Goal: Task Accomplishment & Management: Complete application form

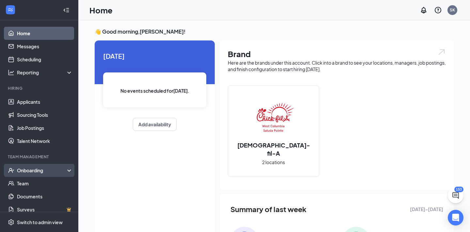
click at [33, 174] on div "Onboarding" at bounding box center [39, 170] width 78 height 13
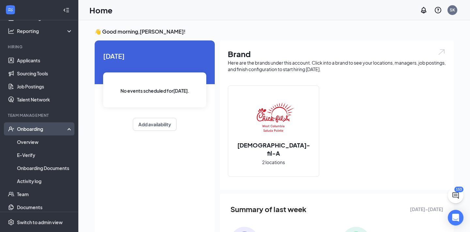
scroll to position [43, 0]
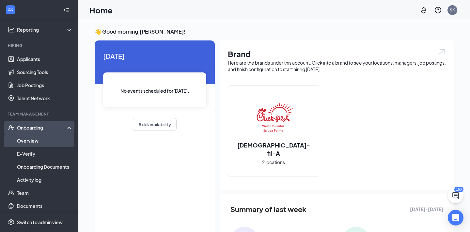
click at [33, 142] on link "Overview" at bounding box center [45, 140] width 56 height 13
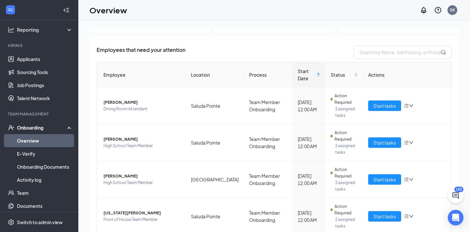
scroll to position [30, 0]
click at [379, 102] on span "Start tasks" at bounding box center [385, 105] width 23 height 7
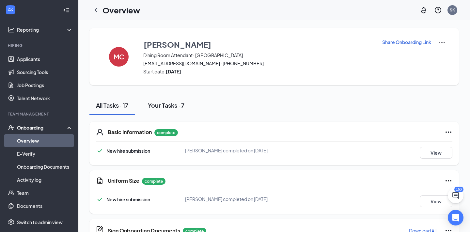
click at [174, 112] on button "Your Tasks · 7" at bounding box center [166, 106] width 50 height 20
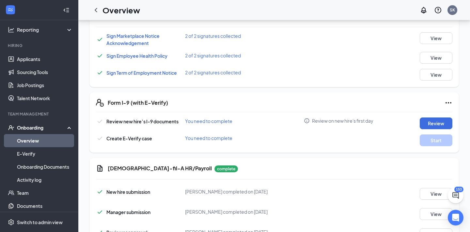
scroll to position [145, 0]
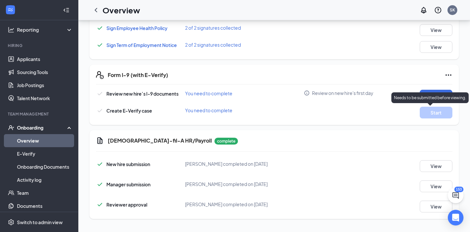
click at [433, 96] on p "Needs to be submitted before viewing." at bounding box center [430, 98] width 72 height 6
click at [446, 93] on button "Review" at bounding box center [436, 96] width 33 height 12
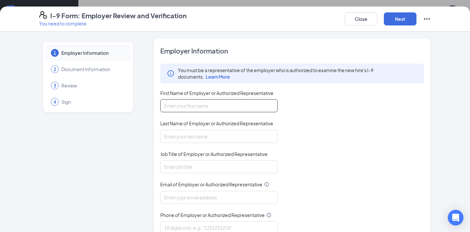
click at [197, 100] on input "First Name of Employer or Authorized Representative" at bounding box center [219, 105] width 118 height 13
type input "[PERSON_NAME]"
click at [169, 136] on input "Last Name of Employer or Authorized Representative" at bounding box center [219, 136] width 118 height 13
type input "[PERSON_NAME]"
click at [172, 170] on input "Job Title of Employer or Authorized Representative" at bounding box center [219, 166] width 118 height 13
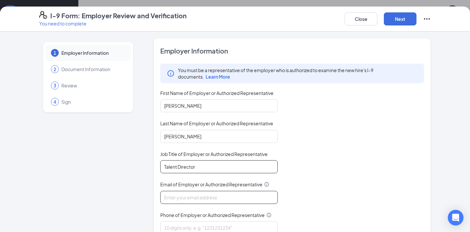
type input "Talent Director"
click at [176, 199] on input "Email of Employer or Authorized Representative" at bounding box center [219, 197] width 118 height 13
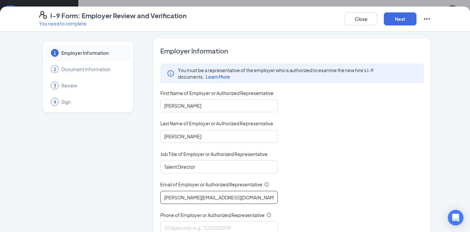
scroll to position [33, 0]
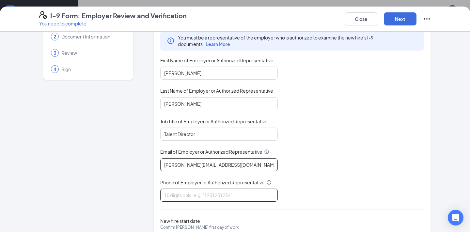
type input "[PERSON_NAME][EMAIL_ADDRESS][DOMAIN_NAME]"
click at [179, 193] on input "Phone of Employer or Authorized Representative" at bounding box center [219, 195] width 118 height 13
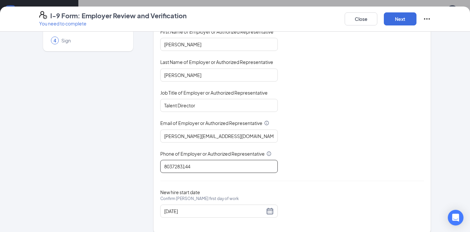
scroll to position [69, 0]
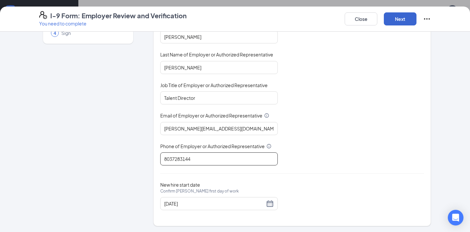
type input "8037283144"
click at [402, 24] on button "Next" at bounding box center [400, 18] width 33 height 13
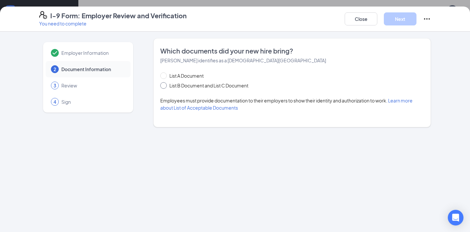
click at [168, 86] on span "List B Document and List C Document" at bounding box center [209, 85] width 84 height 7
click at [165, 86] on input "List B Document and List C Document" at bounding box center [162, 84] width 5 height 5
radio input "true"
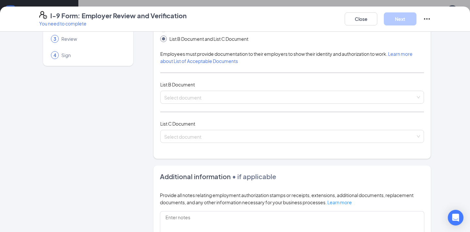
scroll to position [56, 0]
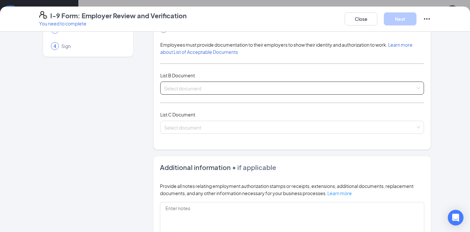
click at [182, 87] on input "search" at bounding box center [289, 87] width 251 height 10
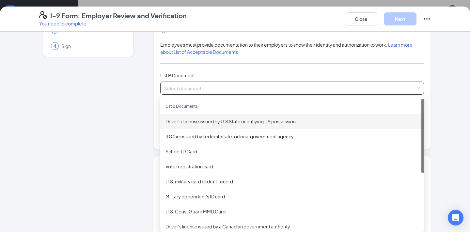
click at [202, 120] on div "Driver’s License issued by U.S State or outlying US possession" at bounding box center [292, 121] width 253 height 7
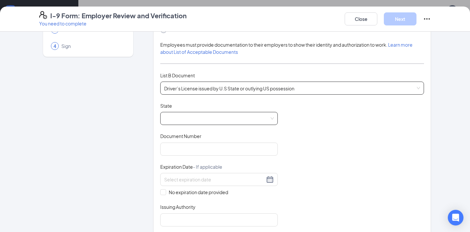
scroll to position [87, 0]
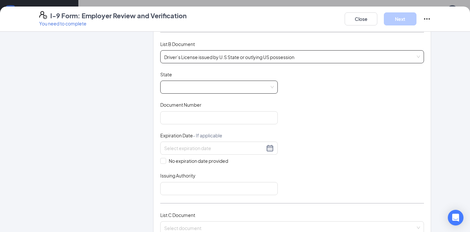
click at [216, 84] on span at bounding box center [219, 87] width 110 height 12
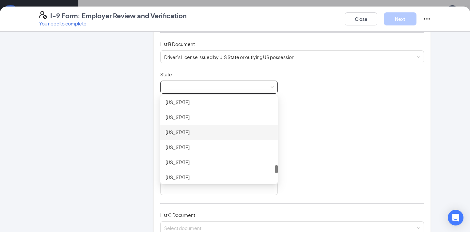
scroll to position [663, 0]
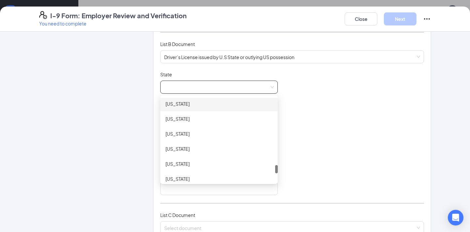
click at [213, 104] on div "[US_STATE]" at bounding box center [219, 103] width 107 height 7
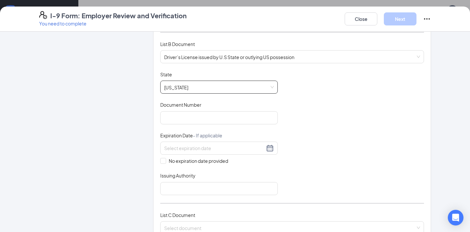
scroll to position [105, 0]
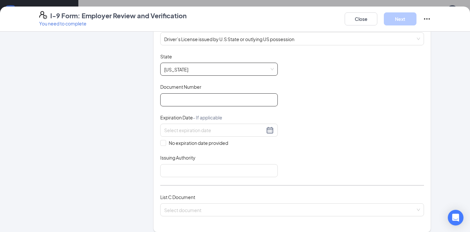
click at [175, 97] on input "Document Number" at bounding box center [219, 99] width 118 height 13
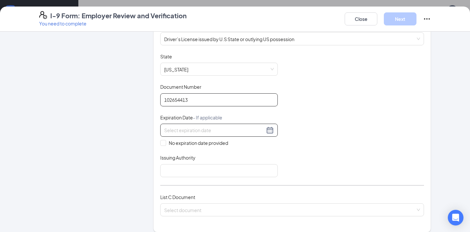
type input "102654413"
click at [174, 130] on input at bounding box center [214, 130] width 101 height 7
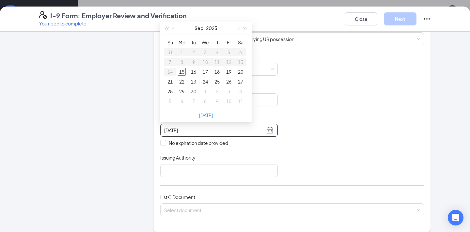
type input "[DATE]"
click at [246, 27] on span "button" at bounding box center [245, 28] width 3 height 3
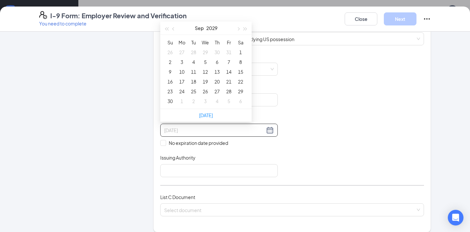
type input "[DATE]"
click at [174, 28] on span "button" at bounding box center [173, 28] width 3 height 3
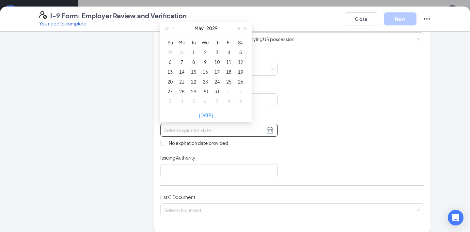
click at [238, 28] on span "button" at bounding box center [237, 28] width 3 height 3
type input "[DATE]"
click at [230, 51] on div "1" at bounding box center [229, 52] width 8 height 8
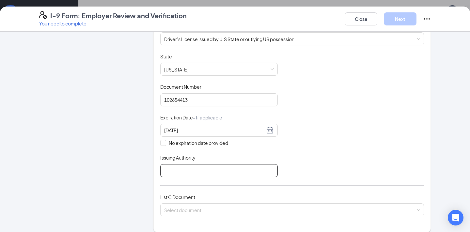
click at [180, 167] on input "Issuing Authority" at bounding box center [219, 170] width 118 height 13
type input "[US_STATE]"
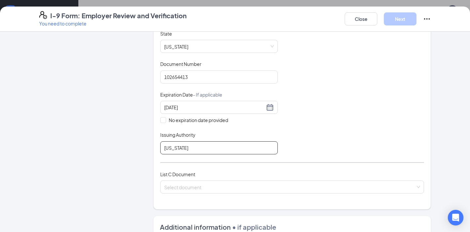
scroll to position [152, 0]
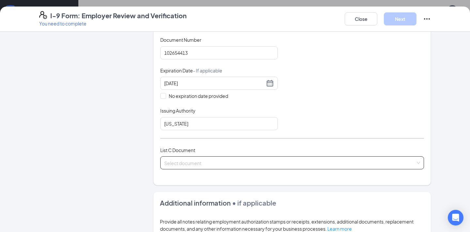
click at [167, 164] on input "search" at bounding box center [289, 162] width 251 height 10
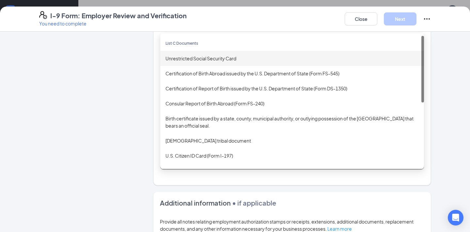
click at [194, 56] on div "Unrestricted Social Security Card" at bounding box center [292, 58] width 253 height 7
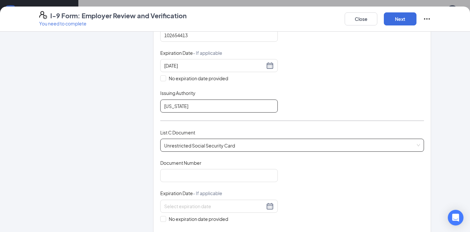
scroll to position [189, 0]
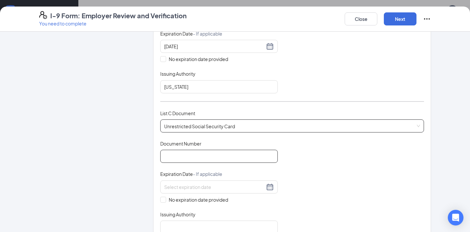
click at [172, 151] on input "Document Number" at bounding box center [219, 156] width 118 height 13
click at [212, 124] on span "Unrestricted Social Security Card" at bounding box center [292, 126] width 256 height 12
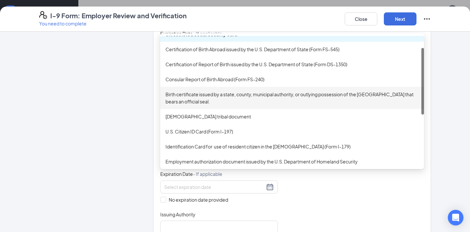
scroll to position [24, 0]
click at [207, 101] on div "Birth certificate issued by a state, county, municipal authority, or outlying p…" at bounding box center [292, 97] width 253 height 14
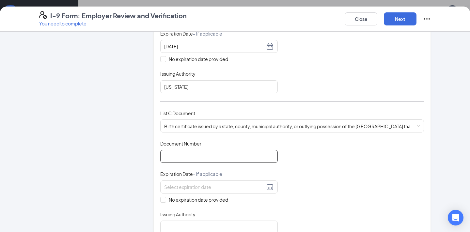
click at [175, 154] on input "Document Number" at bounding box center [219, 156] width 118 height 13
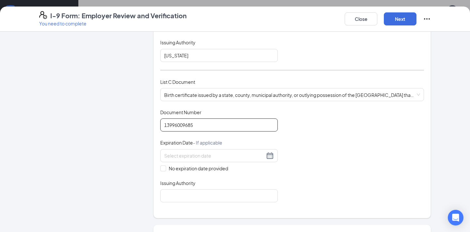
scroll to position [221, 0]
type input "13996009685"
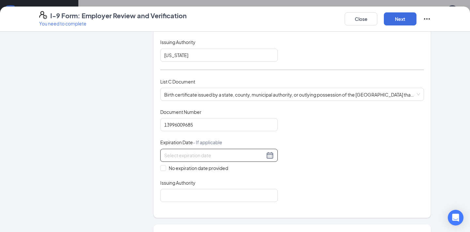
click at [181, 154] on input at bounding box center [214, 155] width 101 height 7
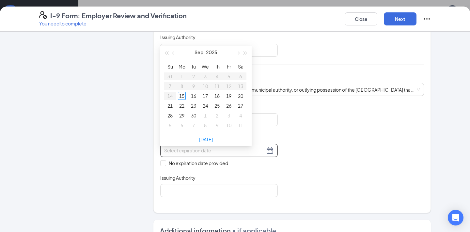
scroll to position [225, 0]
click at [165, 163] on span at bounding box center [163, 164] width 6 height 6
click at [165, 163] on input "No expiration date provided" at bounding box center [162, 163] width 5 height 5
checkbox input "true"
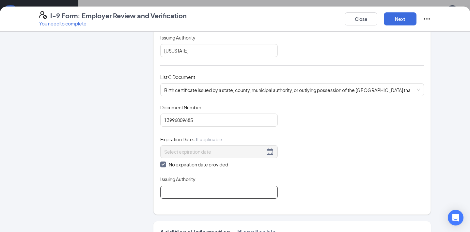
click at [182, 188] on input "Issuing Authority" at bounding box center [219, 192] width 118 height 13
type input "[US_STATE]"
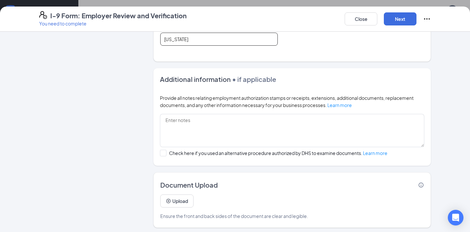
scroll to position [379, 0]
click at [398, 22] on button "Next" at bounding box center [400, 18] width 33 height 13
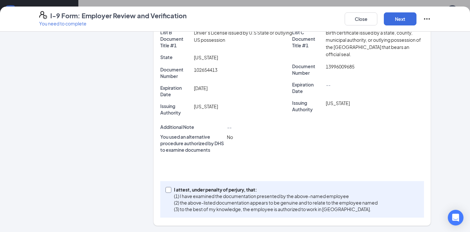
click at [165, 189] on div "I attest, under penalty of [PERSON_NAME], that: (1) I have examined the documen…" at bounding box center [292, 199] width 264 height 37
click at [169, 189] on input "I attest, under penalty of [PERSON_NAME], that: (1) I have examined the documen…" at bounding box center [168, 189] width 5 height 5
checkbox input "true"
click at [409, 18] on button "Next" at bounding box center [400, 18] width 33 height 13
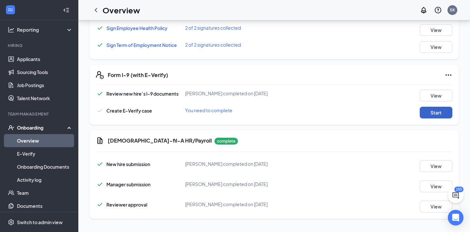
click at [430, 111] on button "Start" at bounding box center [436, 113] width 33 height 12
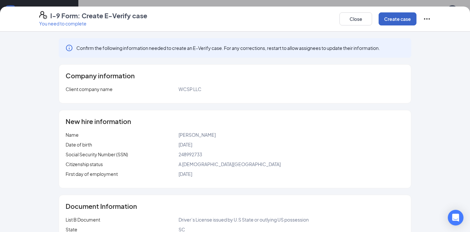
click at [396, 21] on button "Create case" at bounding box center [398, 18] width 38 height 13
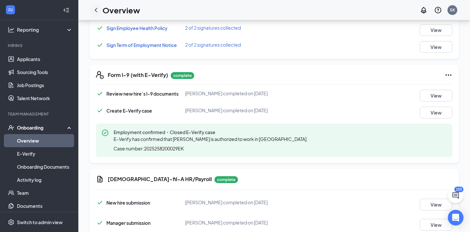
click at [100, 10] on icon "ChevronLeft" at bounding box center [96, 10] width 8 height 8
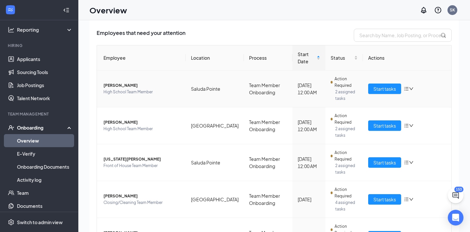
scroll to position [44, 0]
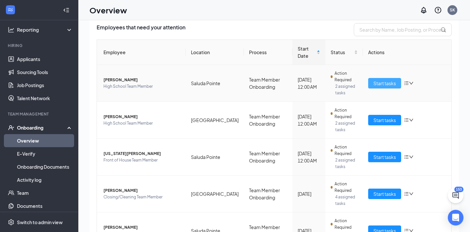
click at [378, 80] on button "Start tasks" at bounding box center [384, 83] width 33 height 10
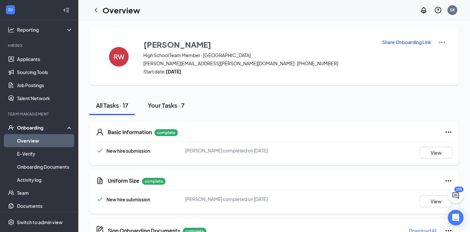
click at [186, 109] on button "Your Tasks · 7" at bounding box center [166, 106] width 50 height 20
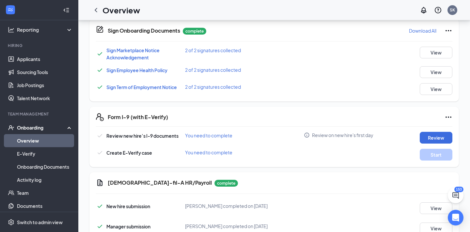
scroll to position [145, 0]
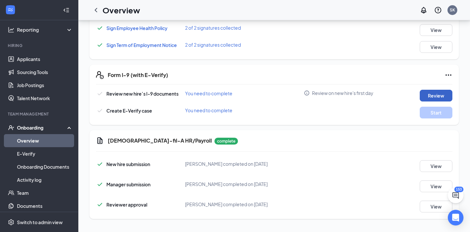
click at [431, 95] on button "Review" at bounding box center [436, 96] width 33 height 12
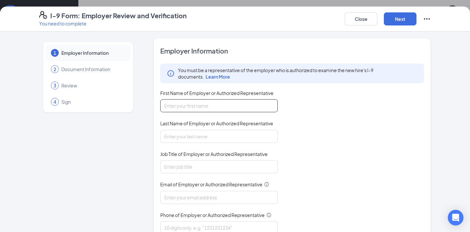
click at [189, 104] on input "First Name of Employer or Authorized Representative" at bounding box center [219, 105] width 118 height 13
type input "[PERSON_NAME]"
click at [188, 141] on input "Last Name of Employer or Authorized Representative" at bounding box center [219, 136] width 118 height 13
type input "[PERSON_NAME]"
click at [180, 169] on input "Job Title of Employer or Authorized Representative" at bounding box center [219, 166] width 118 height 13
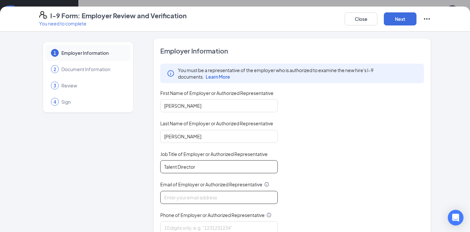
type input "Talent Director"
click at [179, 191] on input "Email of Employer or Authorized Representative" at bounding box center [219, 197] width 118 height 13
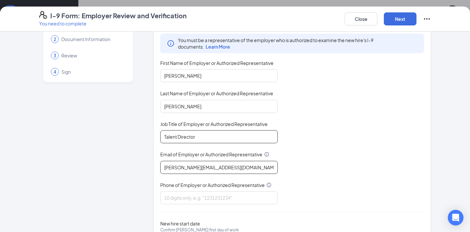
scroll to position [69, 0]
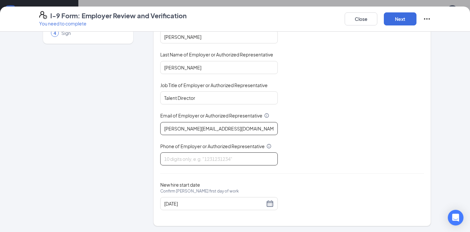
type input "[PERSON_NAME][EMAIL_ADDRESS][DOMAIN_NAME]"
click at [186, 160] on input "Phone of Employer or Authorized Representative" at bounding box center [219, 158] width 118 height 13
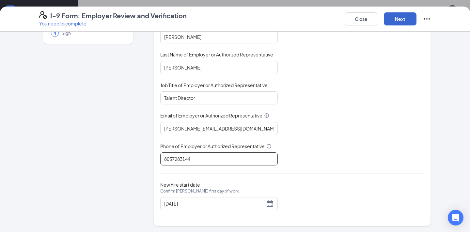
type input "8037283144"
click at [398, 16] on button "Next" at bounding box center [400, 18] width 33 height 13
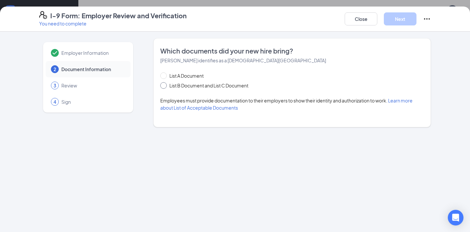
click at [166, 86] on span at bounding box center [163, 85] width 7 height 7
click at [165, 86] on input "List B Document and List C Document" at bounding box center [162, 84] width 5 height 5
radio input "true"
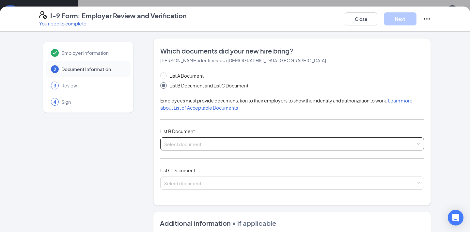
click at [177, 140] on input "search" at bounding box center [289, 143] width 251 height 10
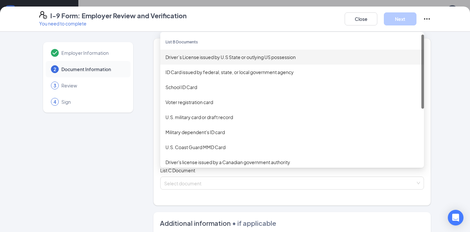
click at [203, 57] on div "Driver’s License issued by U.S State or outlying US possession" at bounding box center [292, 57] width 253 height 7
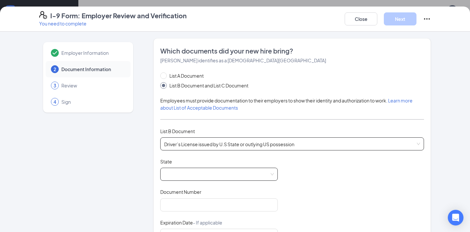
click at [182, 173] on span at bounding box center [219, 174] width 110 height 12
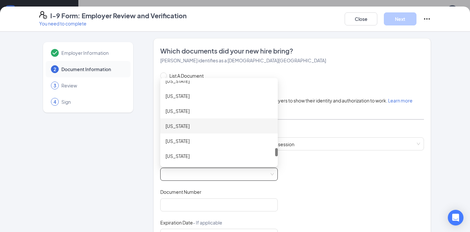
scroll to position [665, 0]
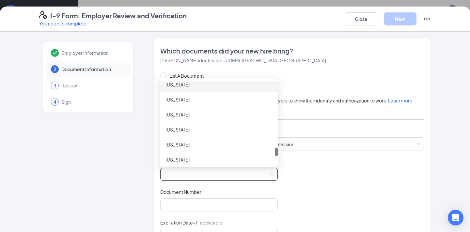
click at [184, 83] on div "[US_STATE]" at bounding box center [219, 84] width 107 height 7
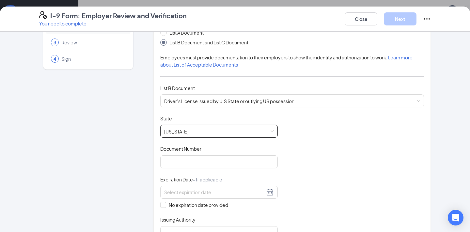
scroll to position [66, 0]
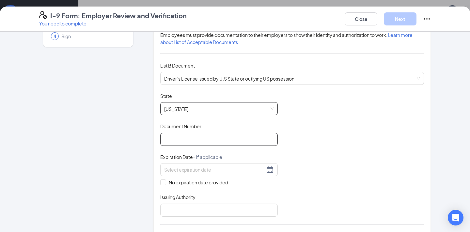
click at [179, 136] on input "Document Number" at bounding box center [219, 139] width 118 height 13
type input "107007900"
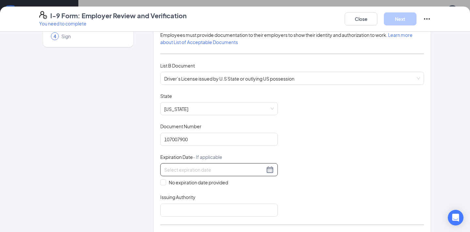
click at [194, 172] on input at bounding box center [214, 169] width 101 height 7
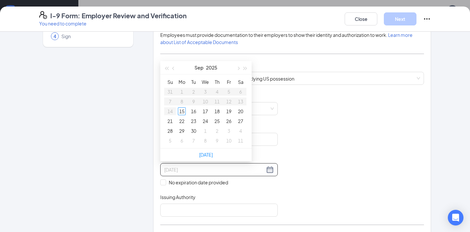
type input "[DATE]"
click at [245, 67] on span "button" at bounding box center [245, 68] width 3 height 3
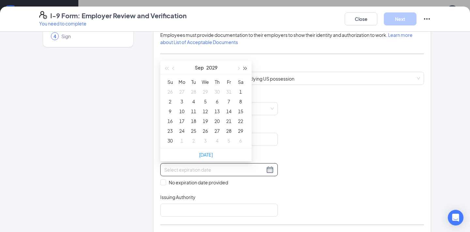
click at [245, 67] on span "button" at bounding box center [245, 68] width 3 height 3
click at [174, 67] on span "button" at bounding box center [173, 68] width 3 height 3
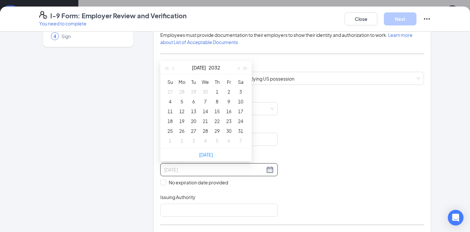
type input "[DATE]"
click at [238, 68] on span "button" at bounding box center [237, 68] width 3 height 3
type input "[DATE]"
click at [216, 120] on div "26" at bounding box center [217, 121] width 8 height 8
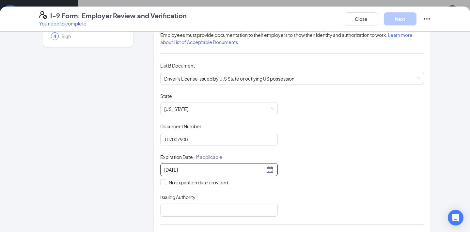
scroll to position [95, 0]
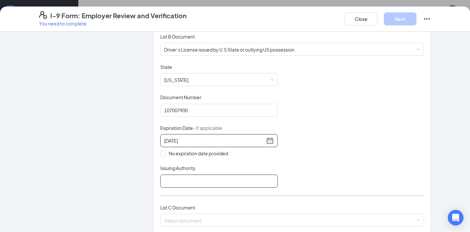
click at [166, 184] on input "Issuing Authority" at bounding box center [219, 181] width 118 height 13
type input "[US_STATE]"
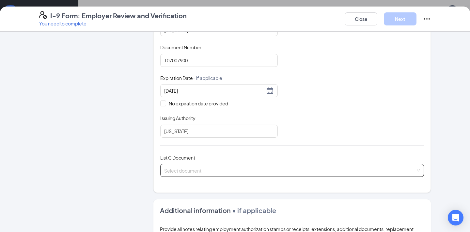
click at [169, 169] on input "search" at bounding box center [289, 169] width 251 height 10
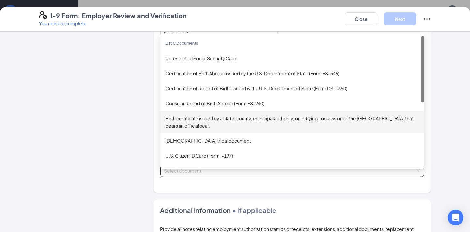
click at [206, 118] on div "Birth certificate issued by a state, county, municipal authority, or outlying p…" at bounding box center [292, 122] width 253 height 14
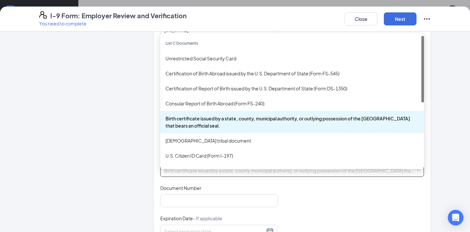
click at [206, 118] on div "Birth certificate issued by a state, county, municipal authority, or outlying p…" at bounding box center [292, 122] width 253 height 14
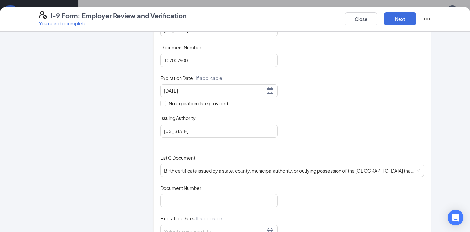
click at [166, 206] on div "Document Title Birth certificate issued by a state, county, municipal authority…" at bounding box center [292, 231] width 264 height 93
click at [165, 199] on input "Document Number" at bounding box center [219, 200] width 118 height 13
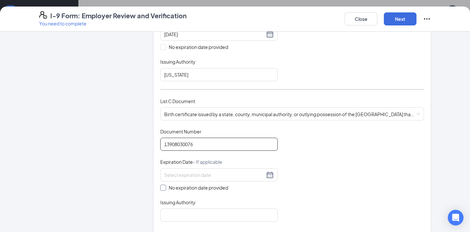
type input "13908030076"
click at [164, 185] on input "No expiration date provided" at bounding box center [162, 187] width 5 height 5
checkbox input "true"
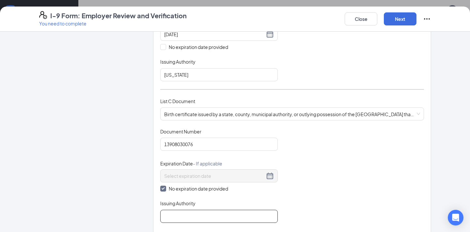
click at [167, 210] on input "Issuing Authority" at bounding box center [219, 216] width 118 height 13
type input "[US_STATE]"
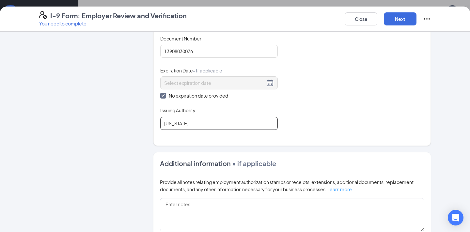
scroll to position [304, 0]
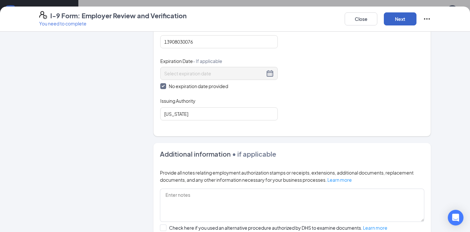
click at [400, 23] on button "Next" at bounding box center [400, 18] width 33 height 13
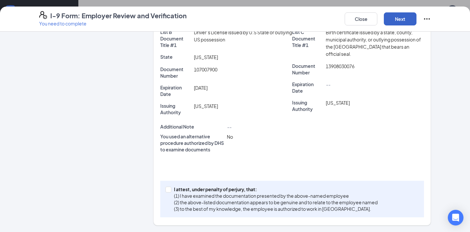
scroll to position [174, 0]
click at [172, 195] on span "I attest, under penalty of [PERSON_NAME], that: (1) I have examined the documen…" at bounding box center [275, 199] width 209 height 26
click at [170, 192] on input "I attest, under penalty of [PERSON_NAME], that: (1) I have examined the documen…" at bounding box center [168, 189] width 5 height 5
checkbox input "true"
click at [399, 20] on button "Next" at bounding box center [400, 18] width 33 height 13
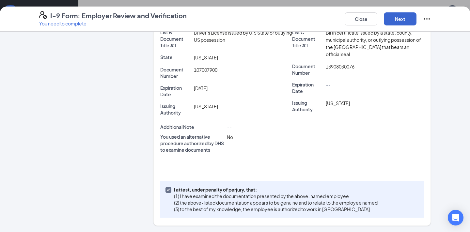
scroll to position [0, 0]
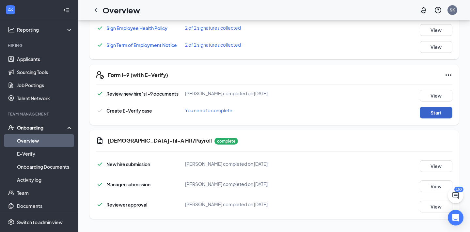
click at [425, 113] on button "Start" at bounding box center [436, 113] width 33 height 12
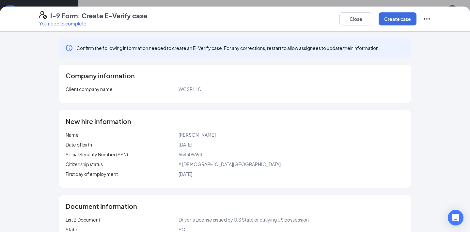
scroll to position [98, 0]
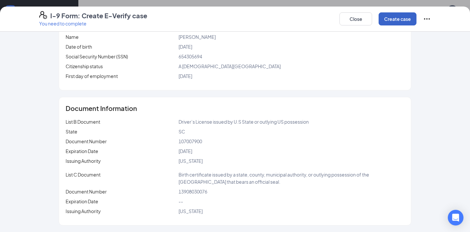
click at [391, 22] on button "Create case" at bounding box center [398, 18] width 38 height 13
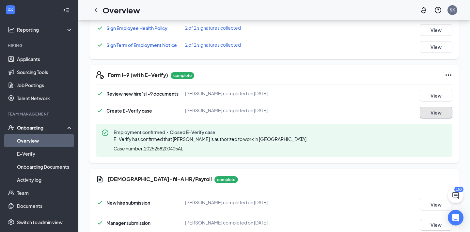
scroll to position [0, 0]
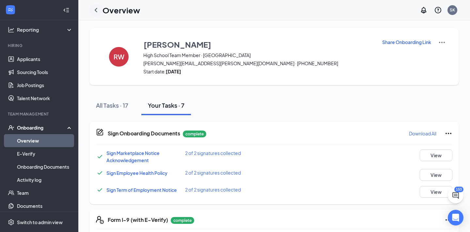
click at [98, 11] on icon "ChevronLeft" at bounding box center [96, 10] width 8 height 8
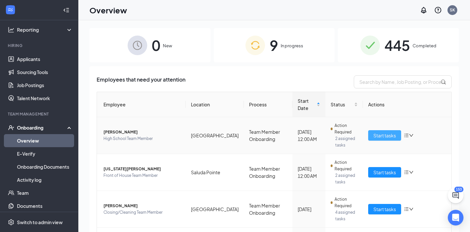
click at [378, 132] on span "Start tasks" at bounding box center [385, 135] width 23 height 7
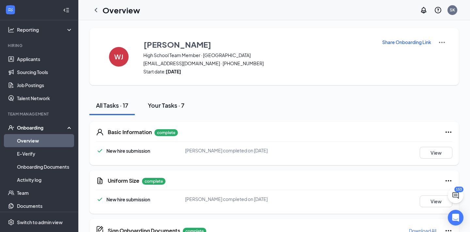
click at [173, 107] on div "Your Tasks · 7" at bounding box center [166, 105] width 37 height 8
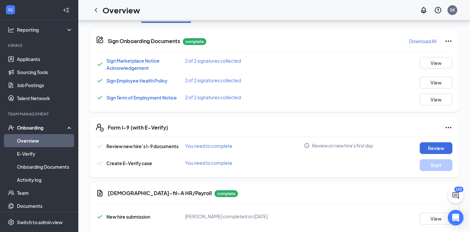
scroll to position [145, 0]
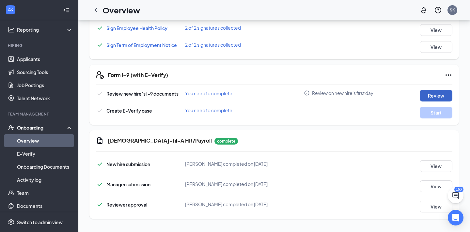
click at [425, 96] on button "Review" at bounding box center [436, 96] width 33 height 12
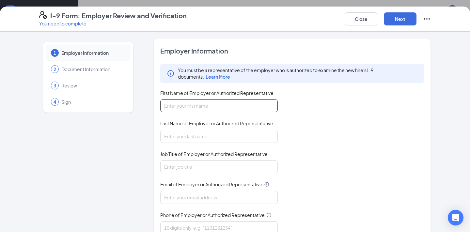
click at [198, 105] on input "First Name of Employer or Authorized Representative" at bounding box center [219, 105] width 118 height 13
type input "S"
type input "[PERSON_NAME]"
click at [180, 140] on input "Last Name of Employer or Authorized Representative" at bounding box center [219, 136] width 118 height 13
type input "[PERSON_NAME]"
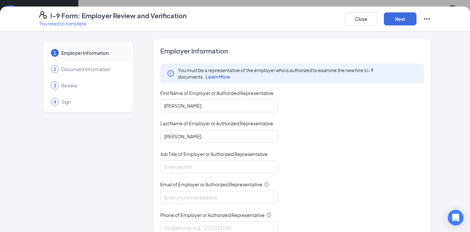
click at [183, 159] on div "Job Title of Employer or Authorized Representative" at bounding box center [219, 155] width 118 height 9
click at [180, 162] on input "Job Title of Employer or Authorized Representative" at bounding box center [219, 166] width 118 height 13
type input "Talent Director"
click at [167, 190] on div "Email of Employer or Authorized Representative" at bounding box center [219, 185] width 118 height 9
click at [167, 194] on input "Email of Employer or Authorized Representative" at bounding box center [219, 197] width 118 height 13
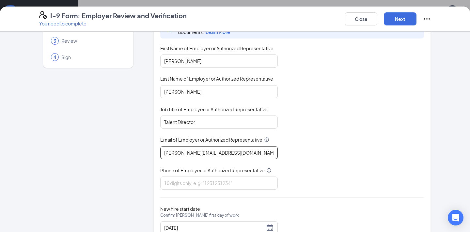
scroll to position [47, 0]
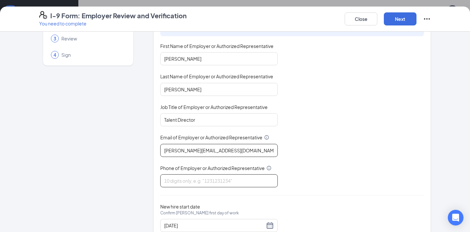
type input "[PERSON_NAME][EMAIL_ADDRESS][DOMAIN_NAME]"
click at [182, 184] on input "Phone of Employer or Authorized Representative" at bounding box center [219, 180] width 118 height 13
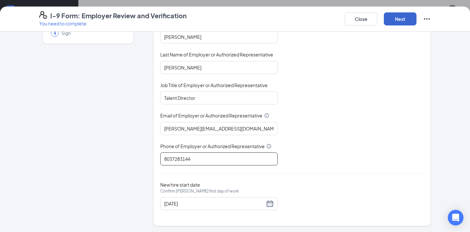
type input "8037283144"
click at [395, 16] on button "Next" at bounding box center [400, 18] width 33 height 13
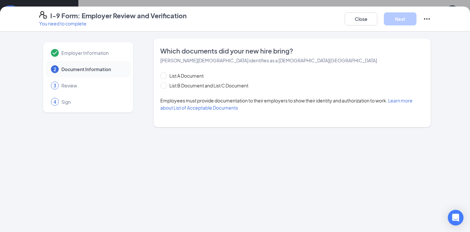
scroll to position [0, 0]
click at [170, 85] on span "List B Document and List C Document" at bounding box center [209, 85] width 84 height 7
click at [165, 85] on input "List B Document and List C Document" at bounding box center [162, 84] width 5 height 5
radio input "true"
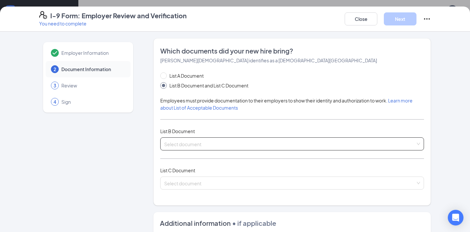
click at [184, 138] on input "search" at bounding box center [289, 143] width 251 height 10
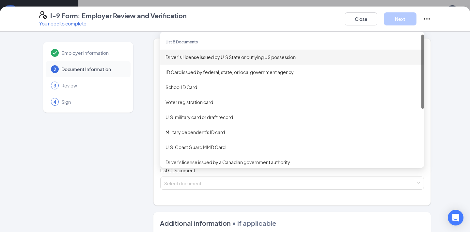
click at [203, 56] on div "Driver’s License issued by U.S State or outlying US possession" at bounding box center [292, 57] width 253 height 7
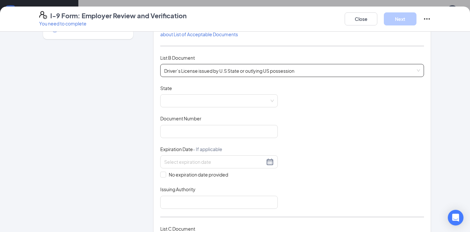
scroll to position [66, 0]
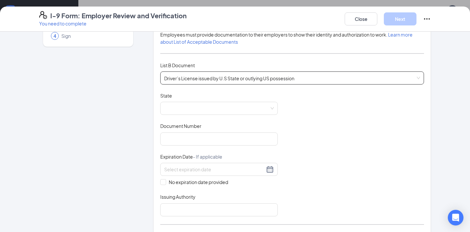
click at [170, 120] on div "Document Title Driver’s License issued by U.S State or outlying US possession S…" at bounding box center [292, 154] width 264 height 124
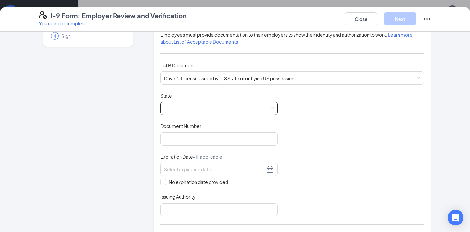
click at [170, 105] on span at bounding box center [219, 108] width 110 height 12
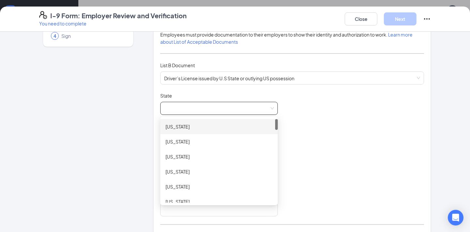
click at [194, 106] on span at bounding box center [219, 108] width 110 height 12
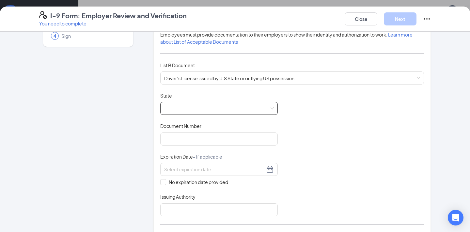
click at [188, 104] on span at bounding box center [219, 108] width 110 height 12
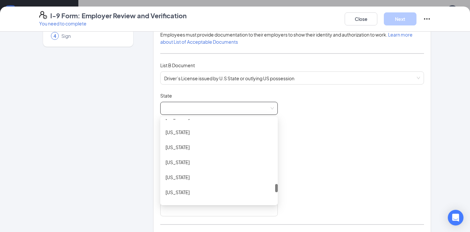
scroll to position [653, 0]
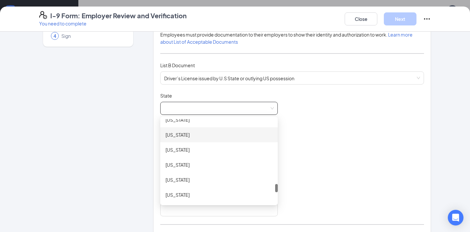
click at [187, 130] on div "[US_STATE]" at bounding box center [219, 134] width 118 height 15
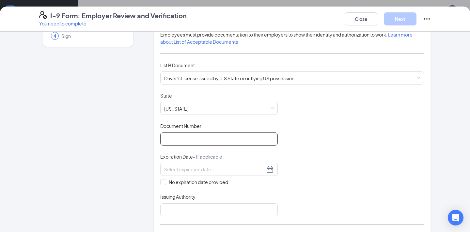
click at [181, 139] on input "Document Number" at bounding box center [219, 139] width 118 height 13
type input "106791392"
click at [185, 170] on input at bounding box center [214, 169] width 101 height 7
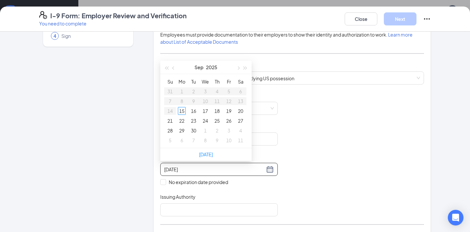
type input "[DATE]"
click at [246, 66] on button "button" at bounding box center [245, 67] width 7 height 13
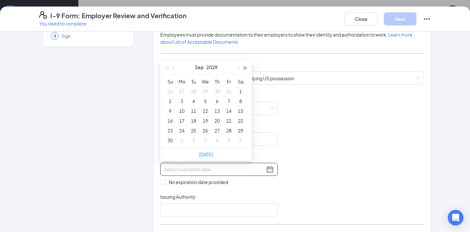
click at [246, 66] on button "button" at bounding box center [245, 67] width 7 height 13
click at [174, 68] on button "button" at bounding box center [173, 67] width 7 height 13
type input "[DATE]"
click at [170, 118] on div "17" at bounding box center [170, 121] width 8 height 8
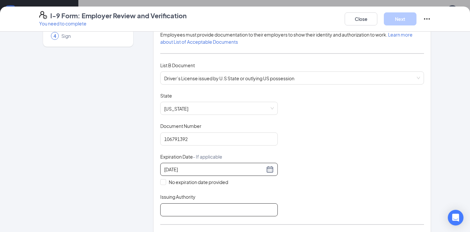
click at [175, 205] on input "Issuing Authority" at bounding box center [219, 209] width 118 height 13
type input "[US_STATE]"
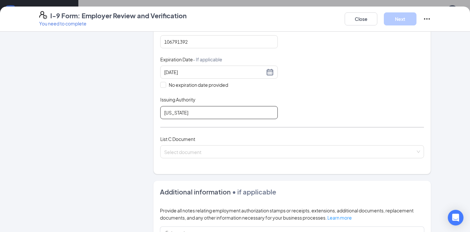
scroll to position [173, 0]
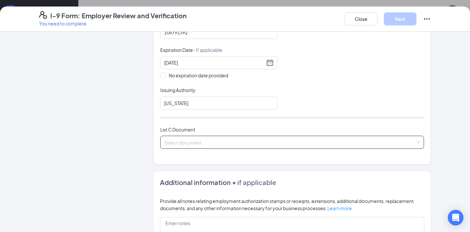
click at [188, 144] on input "search" at bounding box center [289, 141] width 251 height 10
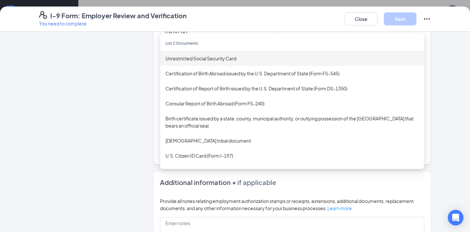
click at [215, 57] on div "Unrestricted Social Security Card" at bounding box center [292, 58] width 253 height 7
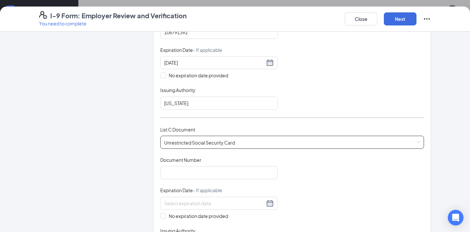
scroll to position [217, 0]
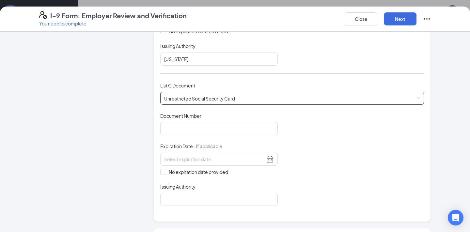
click at [174, 134] on div "Document Title Unrestricted Social Security Card Document Number Expiration Dat…" at bounding box center [292, 159] width 264 height 93
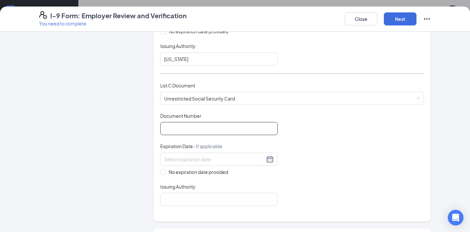
click at [168, 127] on input "Document Number" at bounding box center [219, 128] width 118 height 13
type input "655282188"
click at [164, 170] on input "No expiration date provided" at bounding box center [162, 171] width 5 height 5
checkbox input "true"
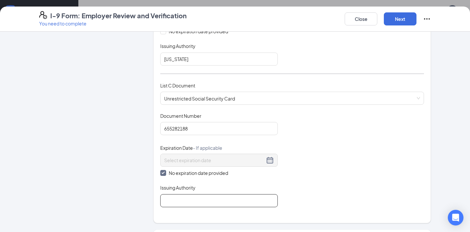
click at [177, 204] on input "Issuing Authority" at bounding box center [219, 200] width 118 height 13
type input "Social Security Administration"
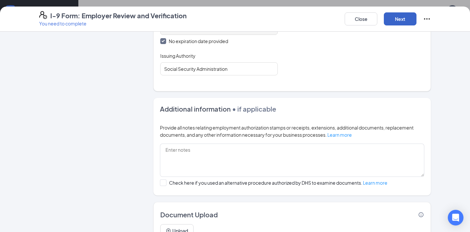
click at [400, 19] on button "Next" at bounding box center [400, 18] width 33 height 13
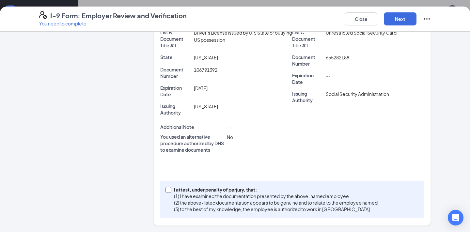
click at [169, 188] on input "I attest, under penalty of [PERSON_NAME], that: (1) I have examined the documen…" at bounding box center [168, 189] width 5 height 5
checkbox input "true"
click at [400, 13] on button "Next" at bounding box center [400, 18] width 33 height 13
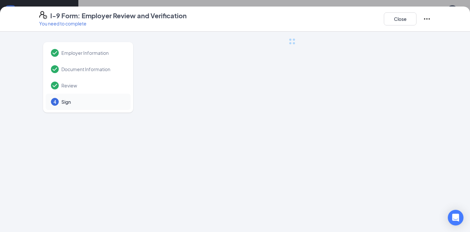
scroll to position [0, 0]
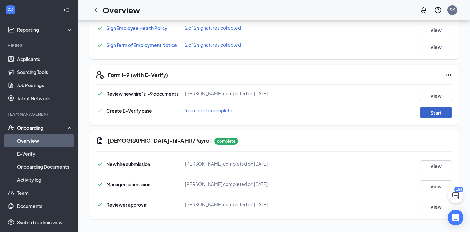
click at [433, 108] on button "Start" at bounding box center [436, 113] width 33 height 12
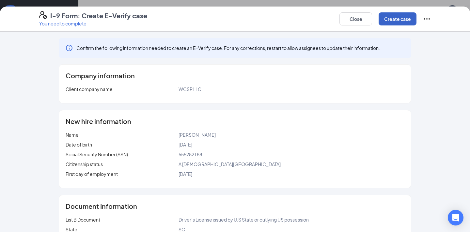
click at [393, 21] on button "Create case" at bounding box center [398, 18] width 38 height 13
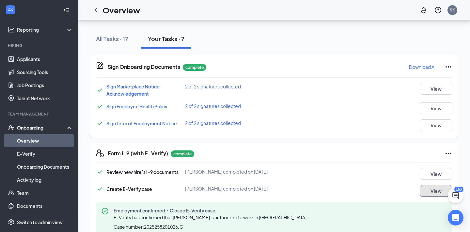
scroll to position [78, 0]
